Goal: Information Seeking & Learning: Learn about a topic

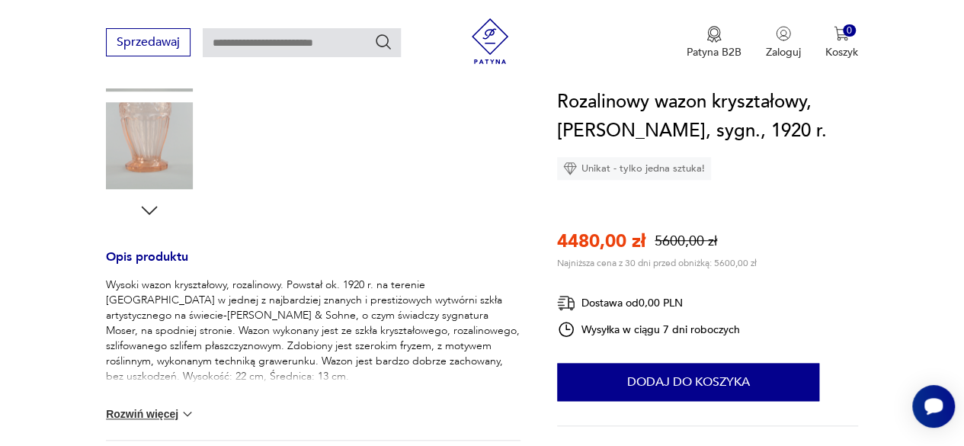
scroll to position [498, 0]
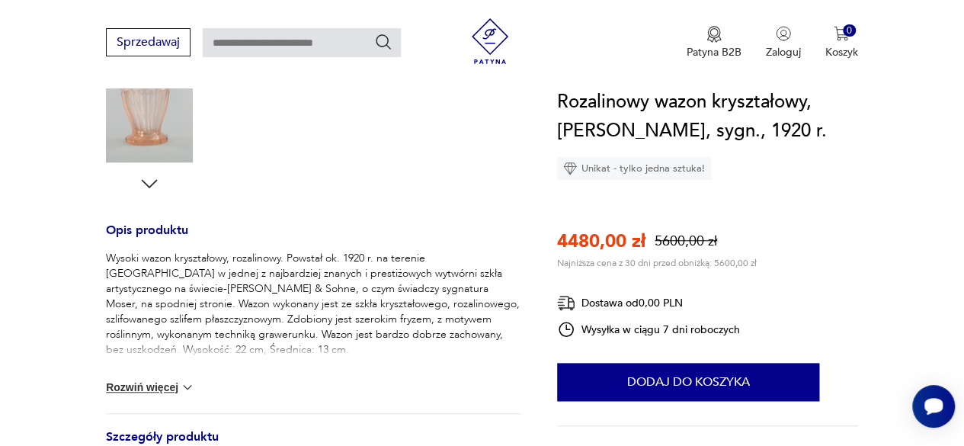
click at [155, 389] on button "Rozwiń więcej" at bounding box center [150, 387] width 88 height 15
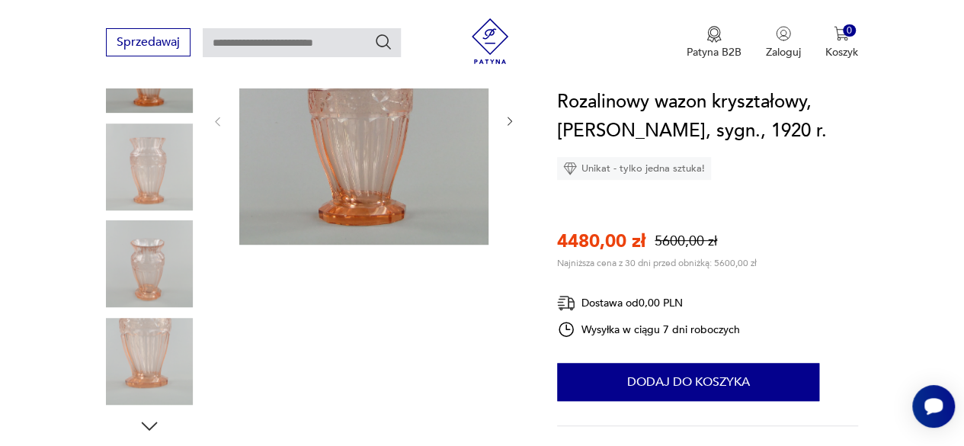
scroll to position [255, 0]
click at [155, 428] on icon "button" at bounding box center [149, 427] width 23 height 23
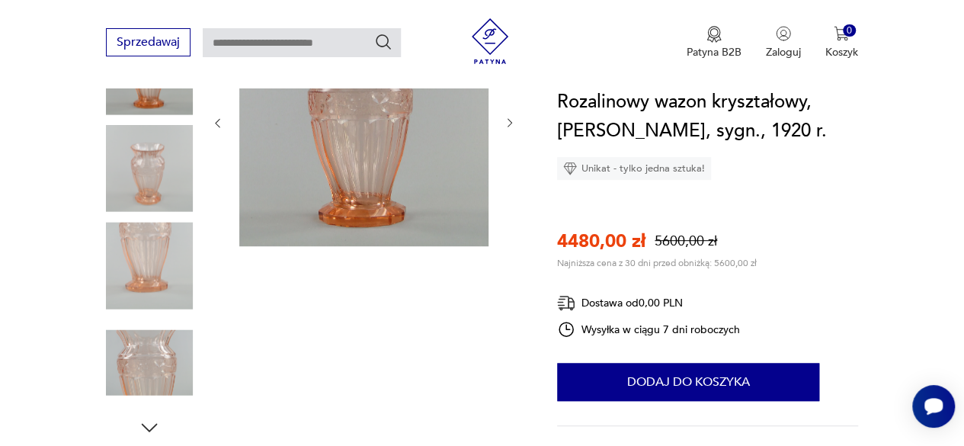
click at [152, 426] on icon "button" at bounding box center [149, 427] width 23 height 23
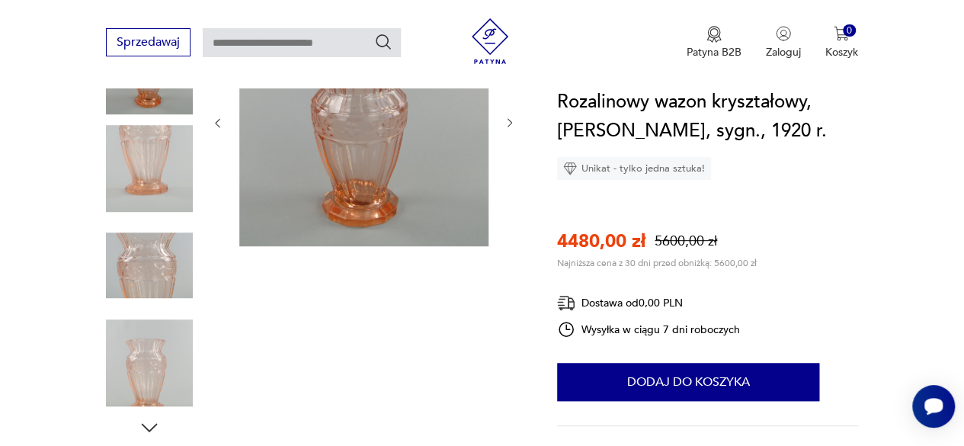
click at [152, 426] on icon "button" at bounding box center [149, 427] width 23 height 23
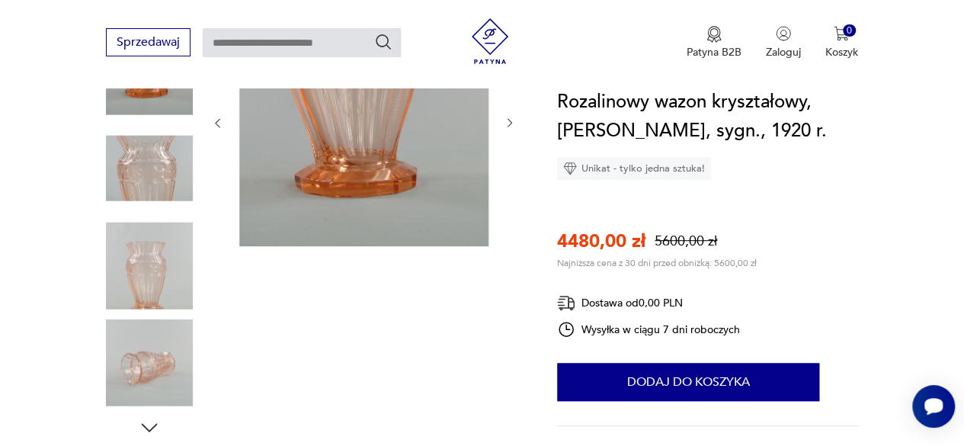
click at [152, 426] on icon "button" at bounding box center [149, 427] width 23 height 23
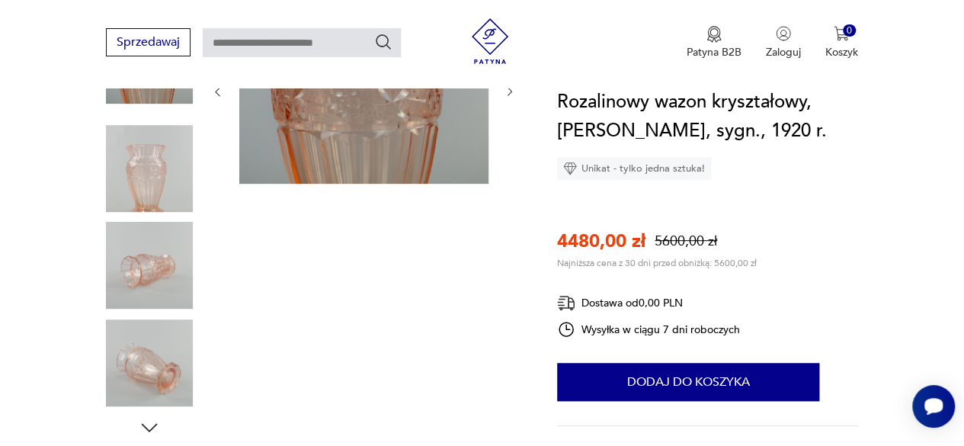
click at [152, 426] on icon "button" at bounding box center [149, 427] width 23 height 23
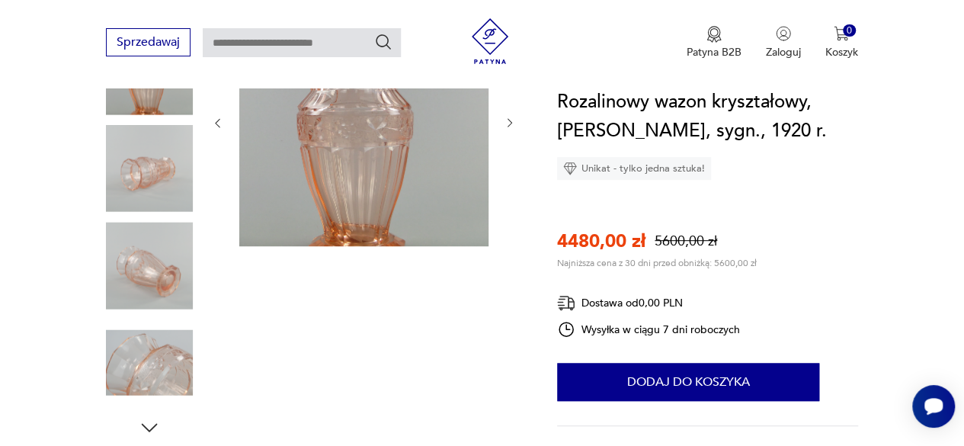
click at [152, 426] on icon "button" at bounding box center [149, 427] width 23 height 23
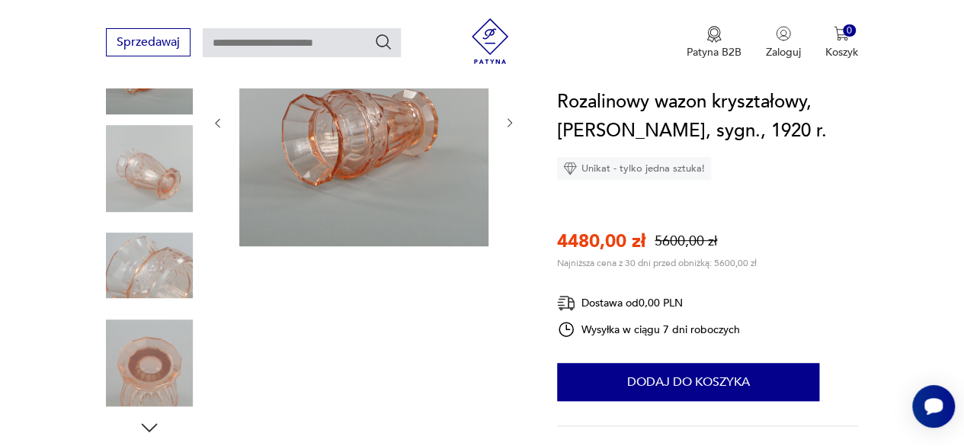
click at [152, 424] on icon "button" at bounding box center [149, 427] width 23 height 23
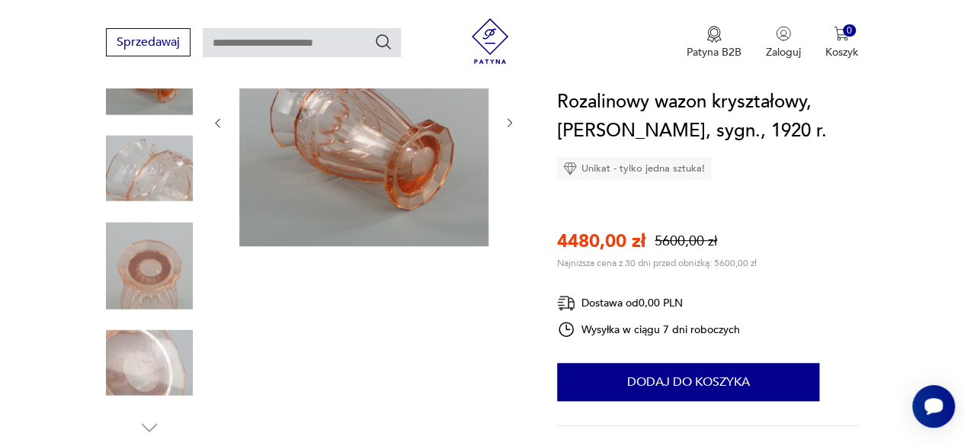
click at [149, 258] on img at bounding box center [149, 265] width 87 height 87
